Goal: Task Accomplishment & Management: Manage account settings

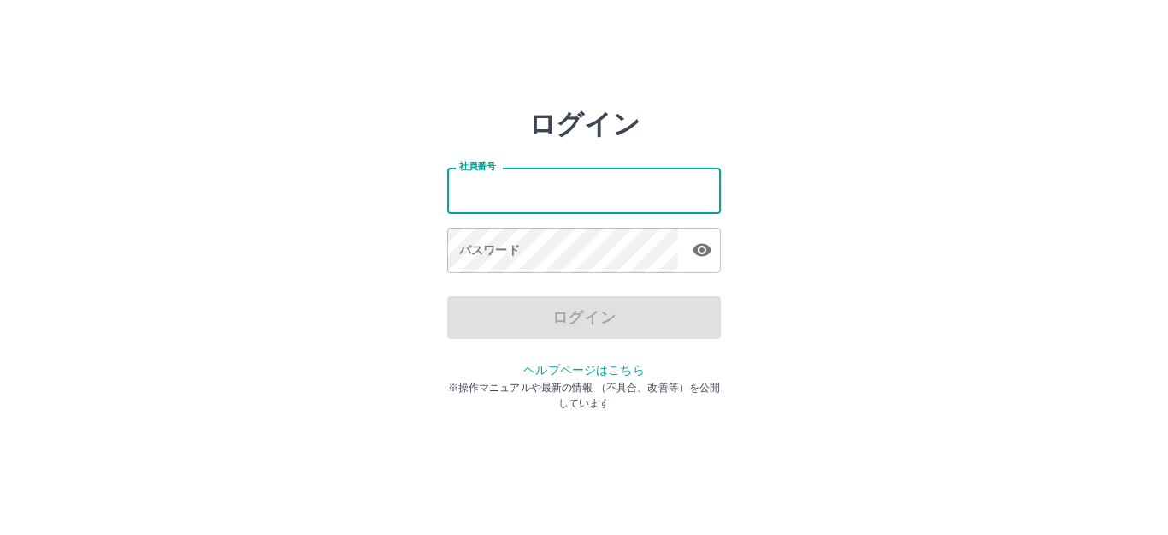
click at [528, 187] on input "社員番号" at bounding box center [584, 190] width 274 height 45
type input "*******"
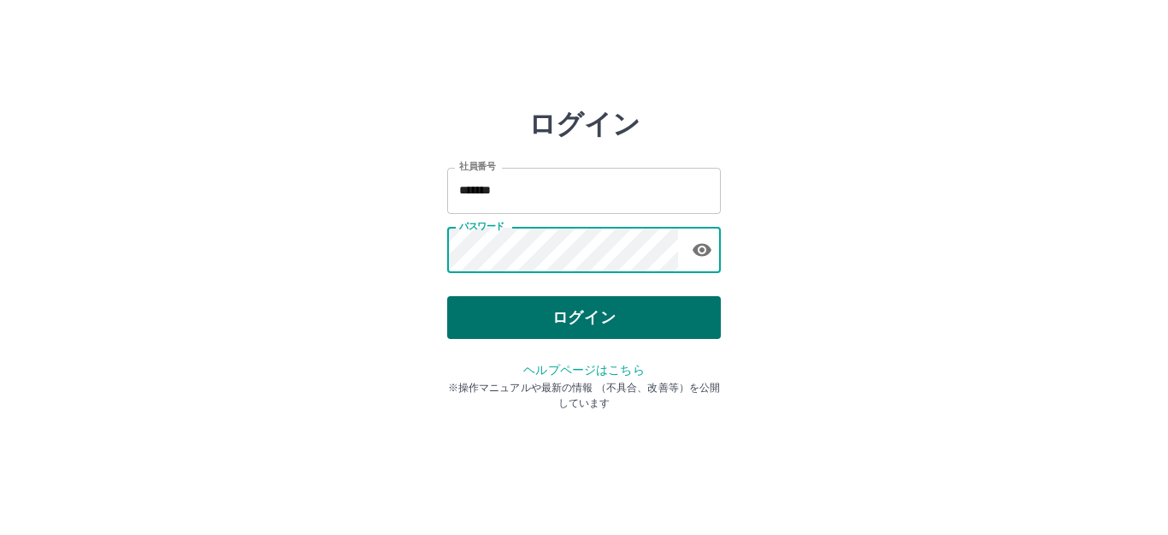
click at [606, 324] on button "ログイン" at bounding box center [584, 317] width 274 height 43
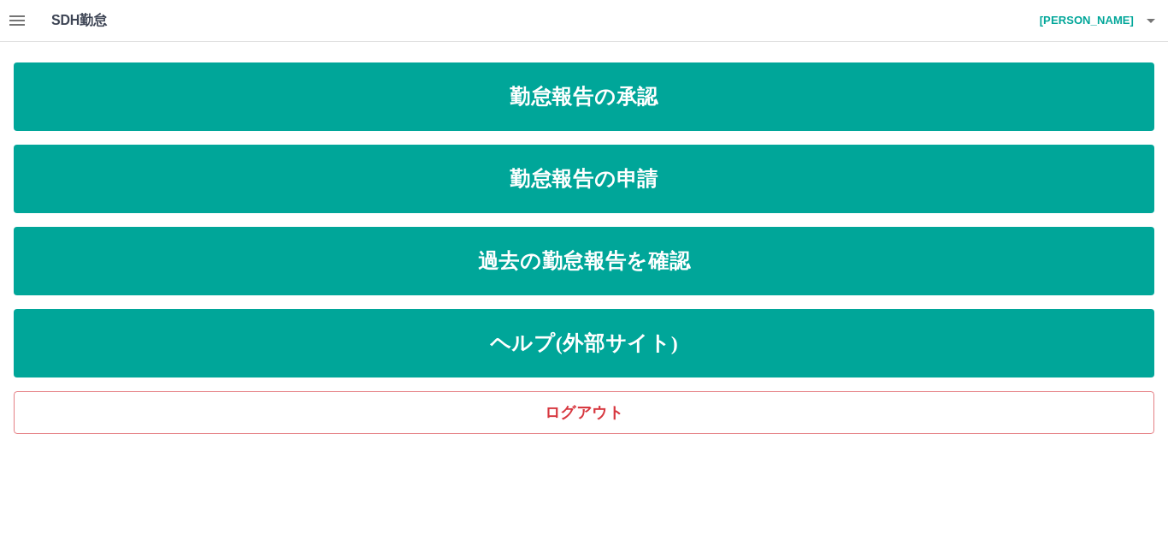
click at [10, 27] on icon "button" at bounding box center [17, 20] width 21 height 21
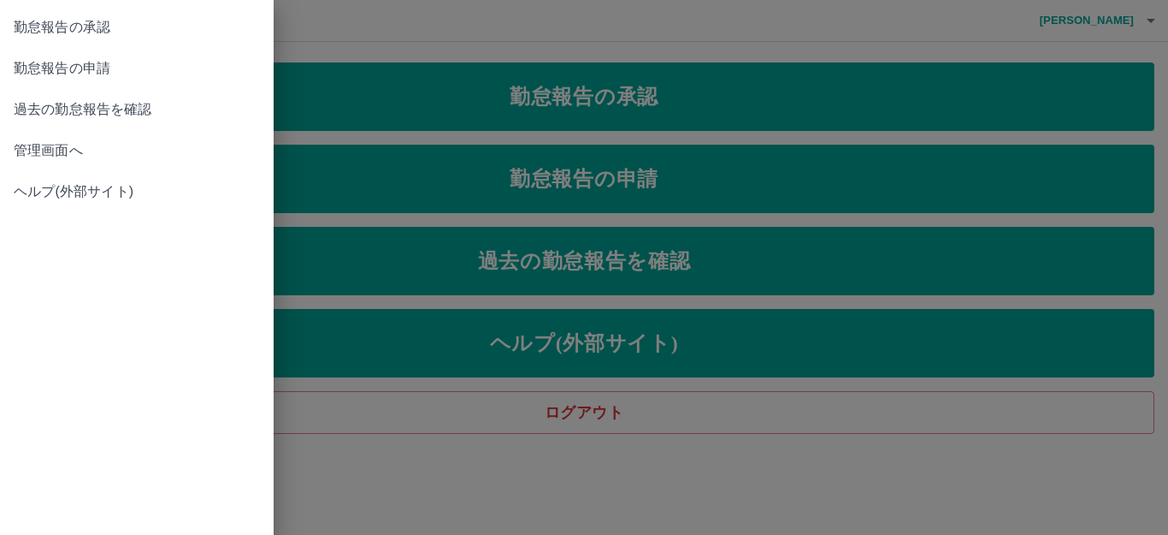
click at [51, 145] on span "管理画面へ" at bounding box center [137, 150] width 246 height 21
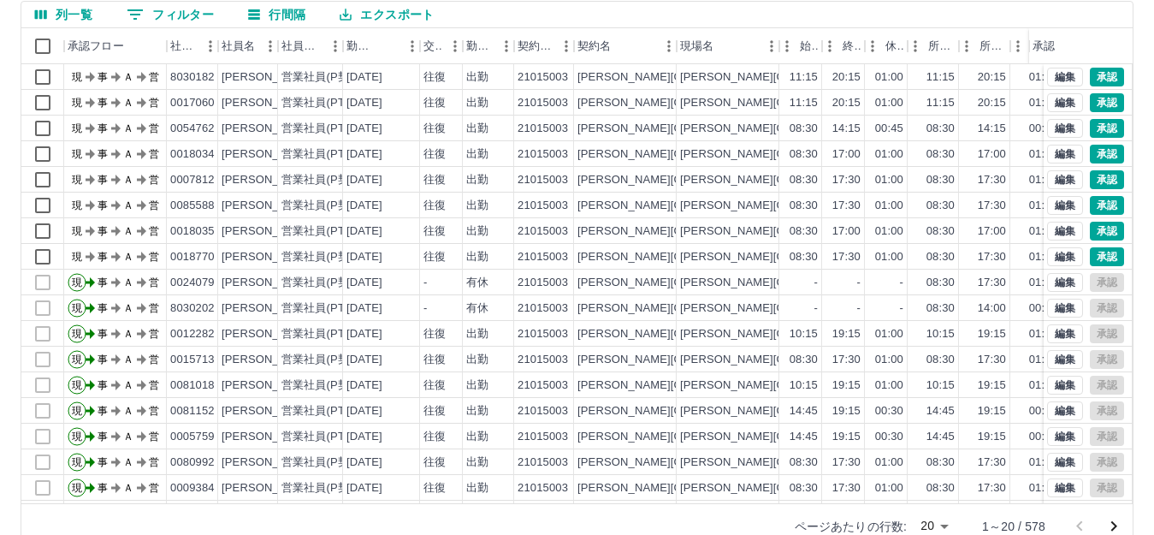
scroll to position [188, 0]
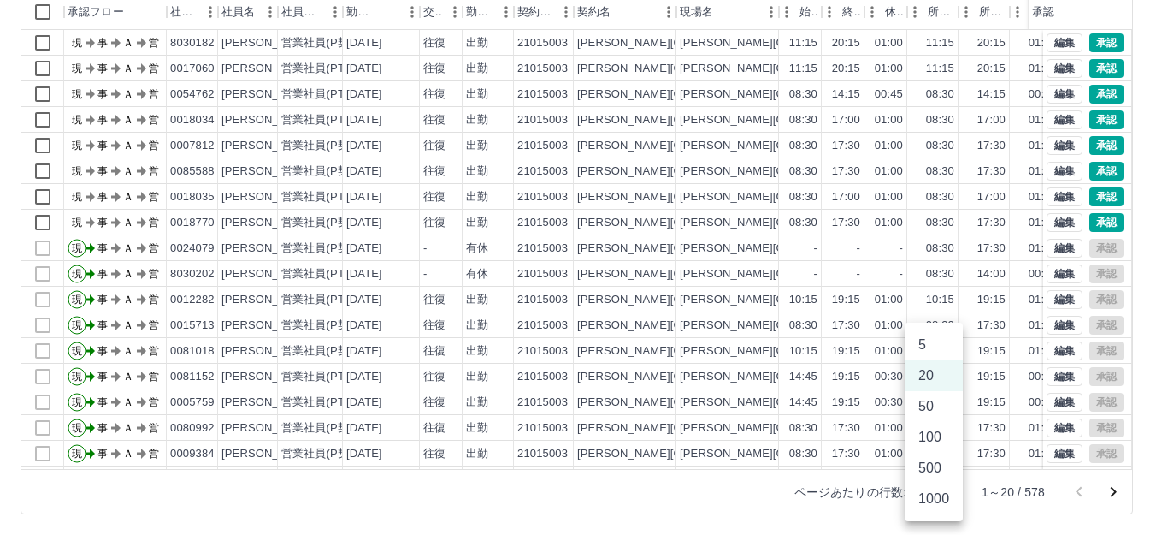
click at [928, 500] on body "SDH勤怠 [PERSON_NAME] 勤務実績承認 前月 [DATE] 次月 今月 月選択 承認モード 削除モード 一括承認 列一覧 0 フィルター 行間隔…" at bounding box center [584, 173] width 1168 height 723
click at [926, 473] on li "500" at bounding box center [934, 467] width 58 height 31
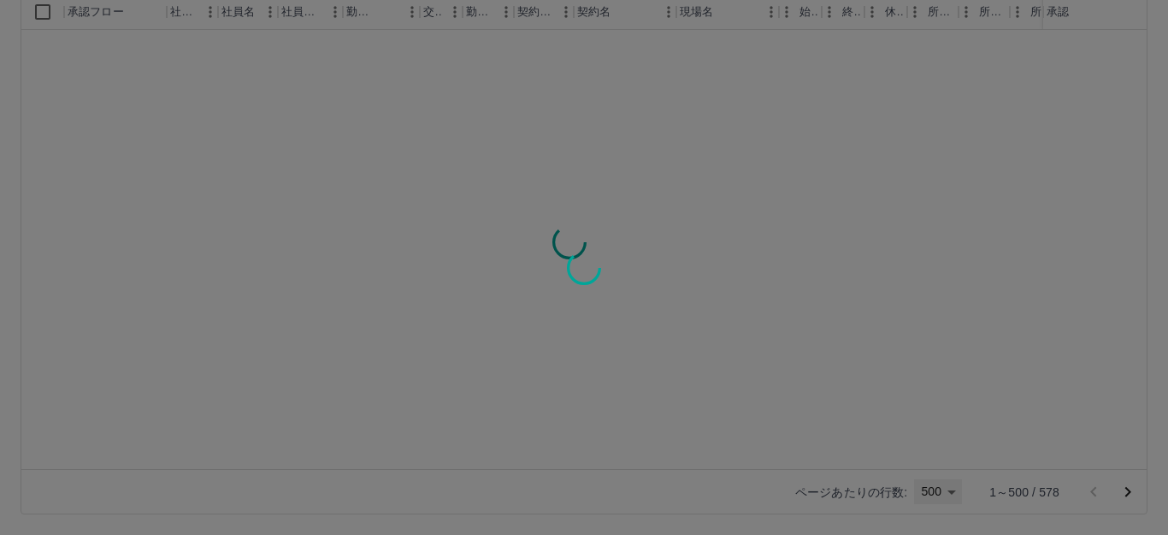
type input "***"
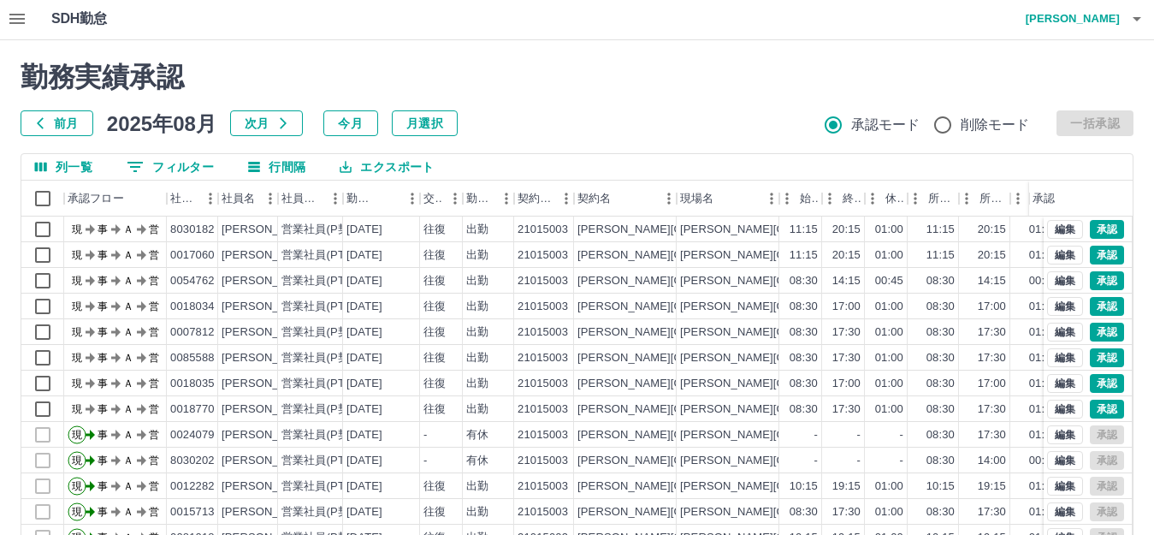
scroll to position [0, 0]
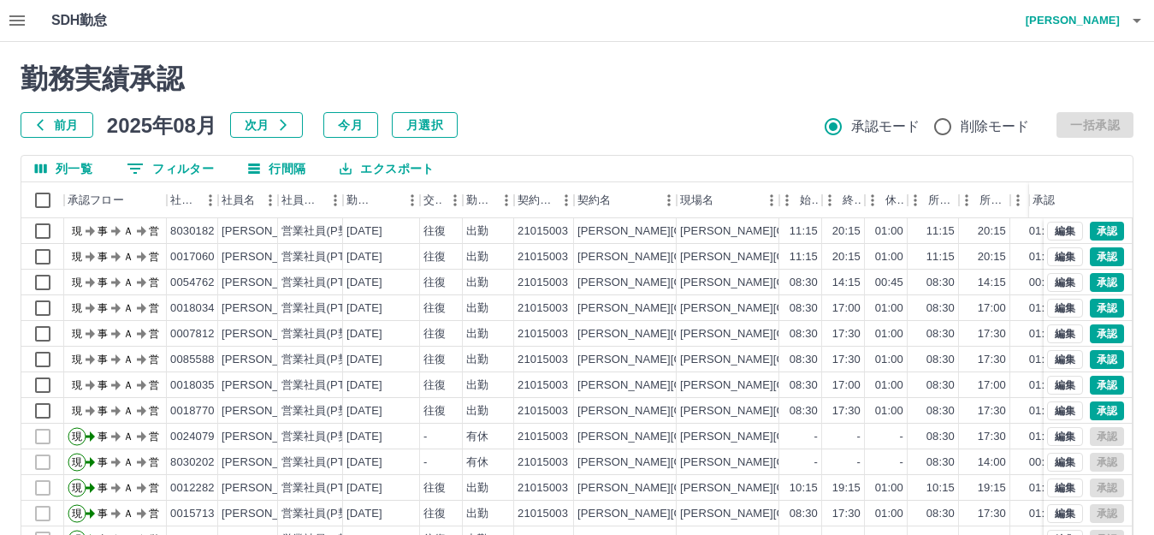
click at [635, 58] on div "勤務実績承認 前月 [DATE] 次月 今月 月選択 承認モード 削除モード 一括承認 列一覧 0 フィルター 行間隔 エクスポート 承認フロー 社員番号 社…" at bounding box center [577, 382] width 1154 height 681
click at [588, 102] on div "勤務実績承認 前月 2025年08月 次月 今月 月選択 承認モード 削除モード 一括承認" at bounding box center [577, 99] width 1113 height 75
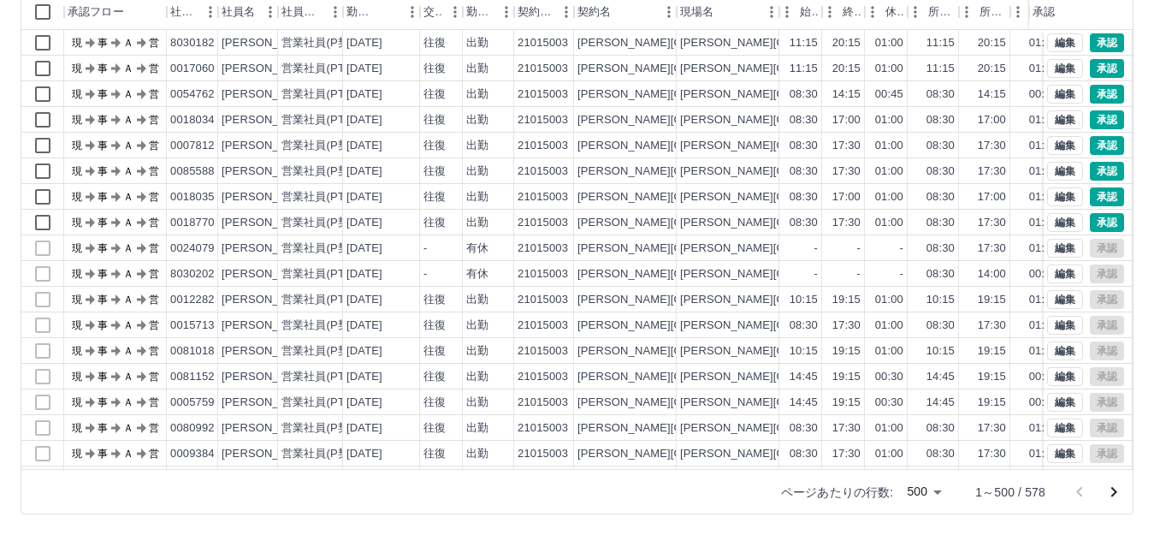
scroll to position [103, 0]
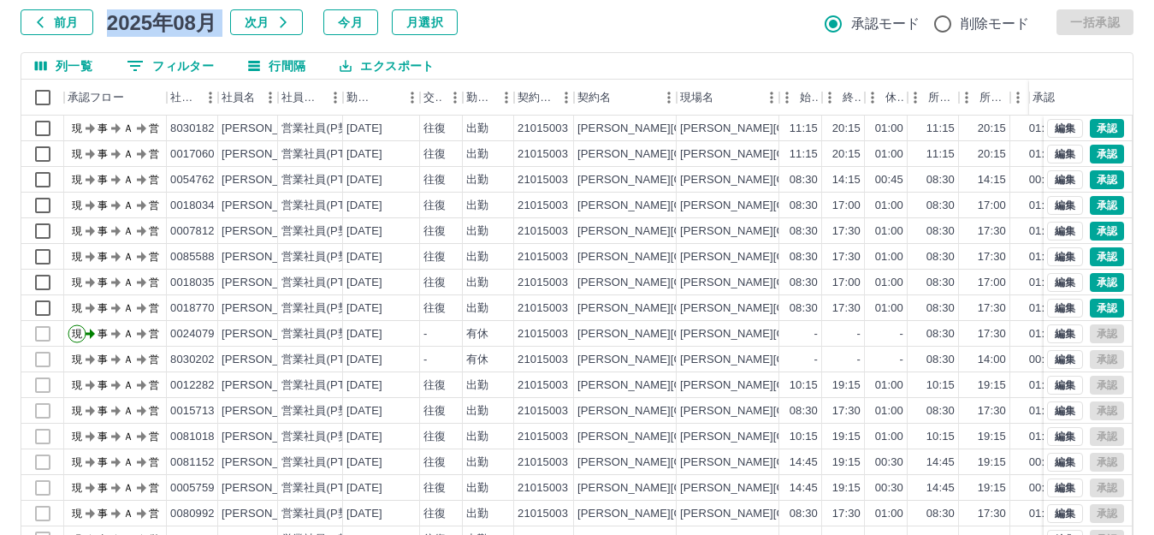
click at [532, 31] on div "前月 2025年08月 次月 今月 月選択 承認モード 削除モード 一括承認" at bounding box center [577, 22] width 1113 height 26
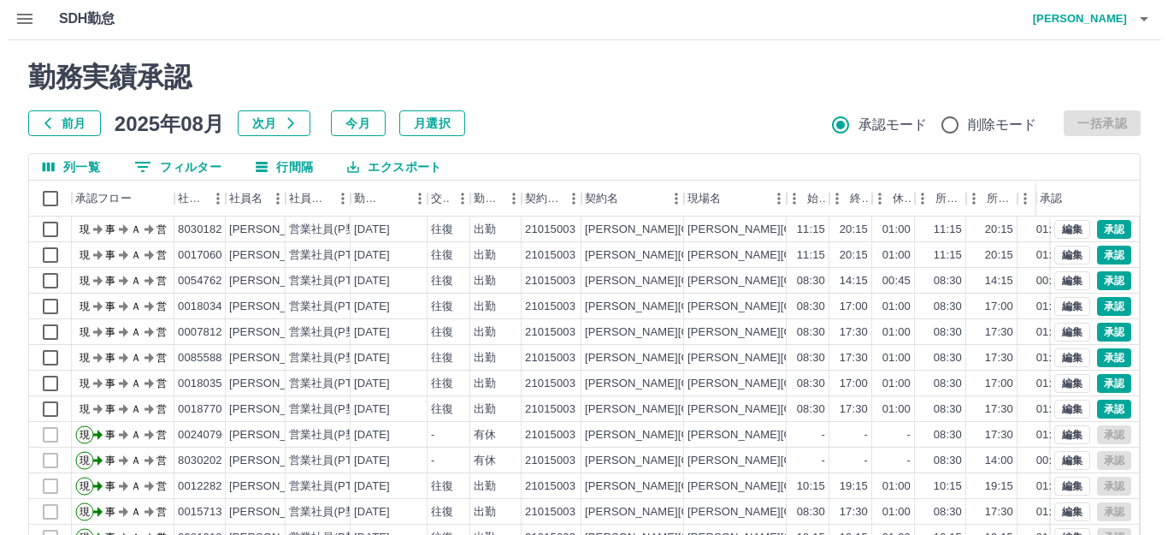
scroll to position [0, 0]
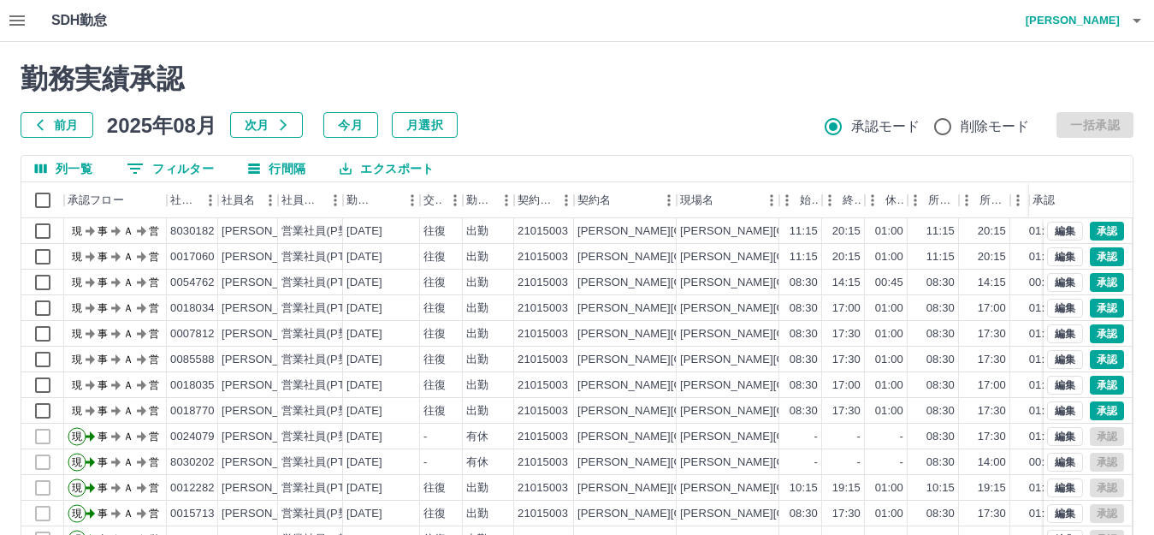
click at [1072, 21] on h4 "[PERSON_NAME]" at bounding box center [1068, 20] width 103 height 41
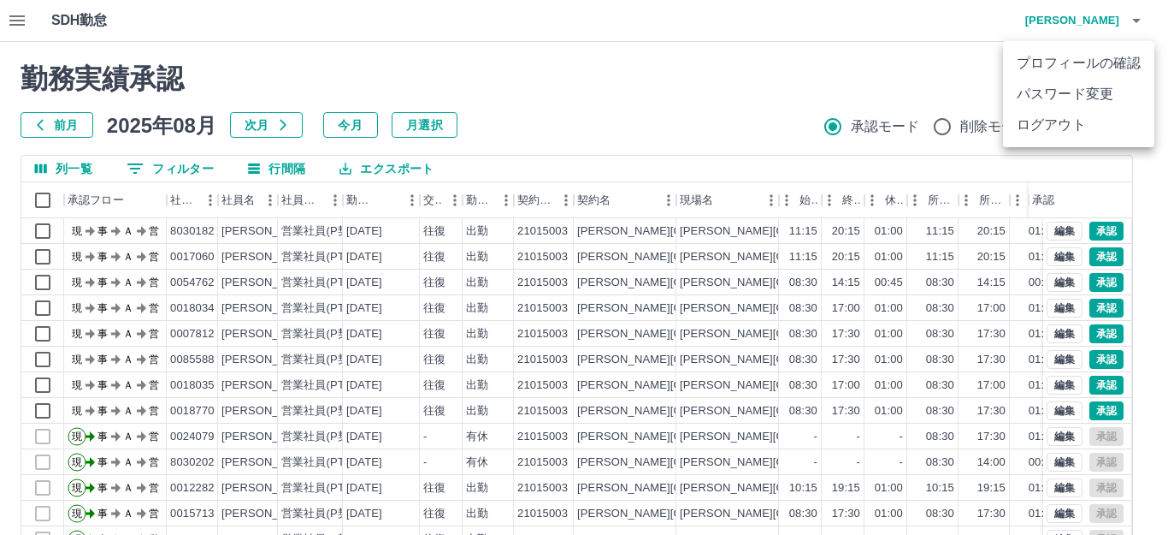
click at [1060, 118] on li "ログアウト" at bounding box center [1078, 124] width 151 height 31
